Goal: Transaction & Acquisition: Subscribe to service/newsletter

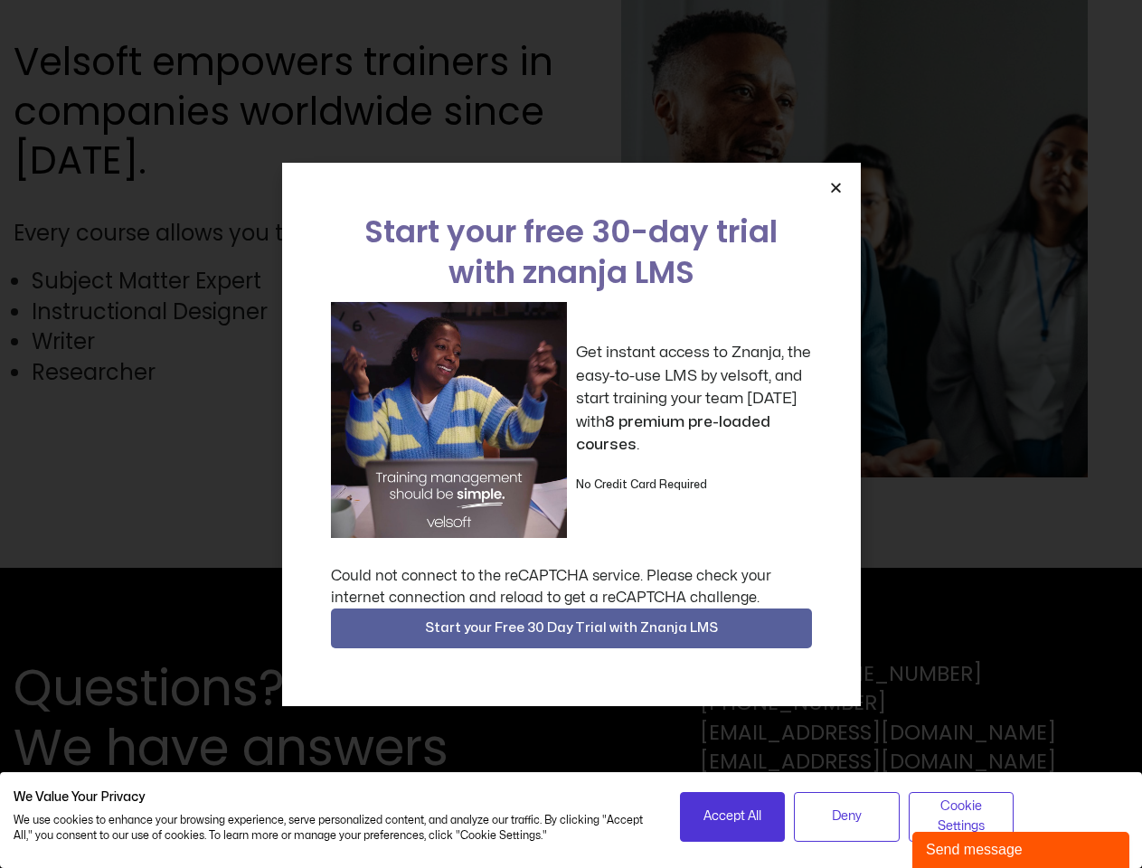
click at [570, 434] on div "Get instant access to Znanja, the easy-to-use LMS by velsoft, and start trainin…" at bounding box center [571, 420] width 481 height 236
click at [835, 187] on icon "Close" at bounding box center [836, 188] width 14 height 14
click at [571, 628] on span "Start your Free 30 Day Trial with Znanja LMS" at bounding box center [571, 628] width 293 height 22
click at [732, 816] on span "Accept All" at bounding box center [732, 816] width 58 height 20
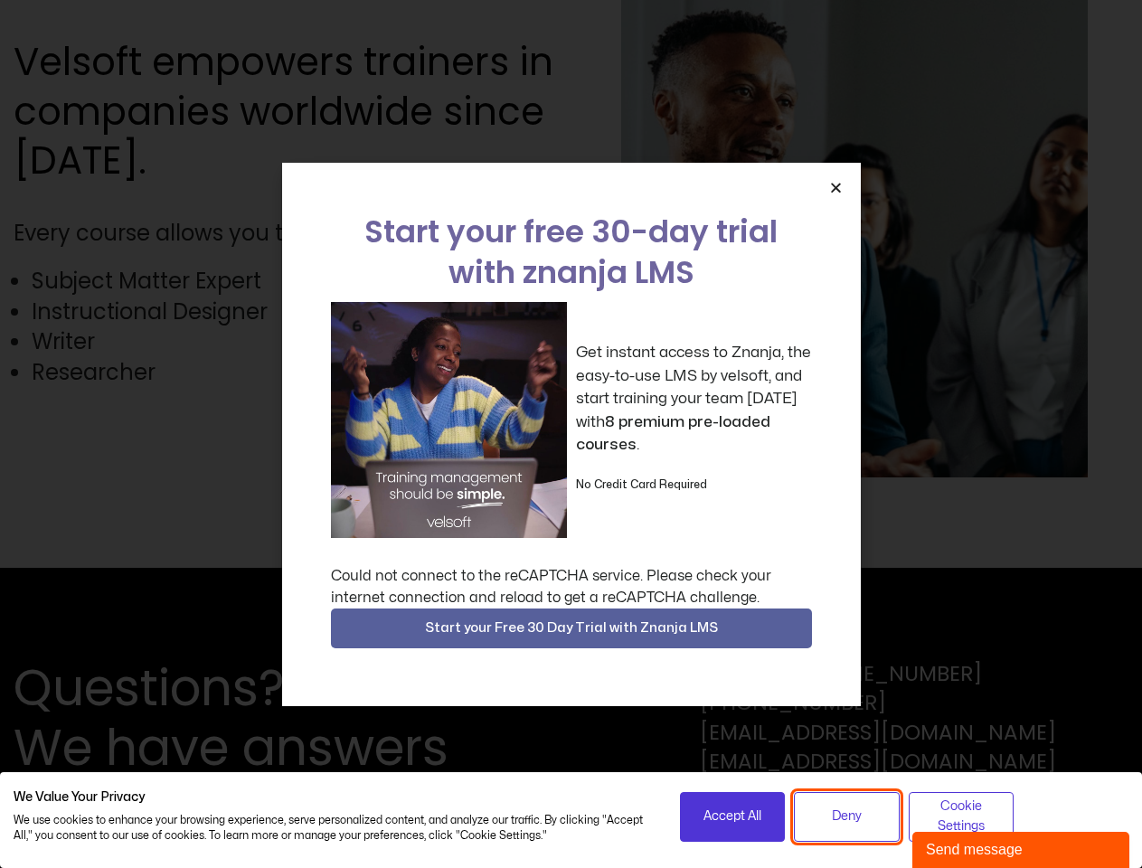
click at [846, 816] on span "Deny" at bounding box center [847, 816] width 30 height 20
click at [961, 816] on span "Cookie Settings" at bounding box center [961, 816] width 82 height 41
click at [1020, 850] on div "Send message" at bounding box center [1021, 850] width 190 height 22
